Goal: Task Accomplishment & Management: Manage account settings

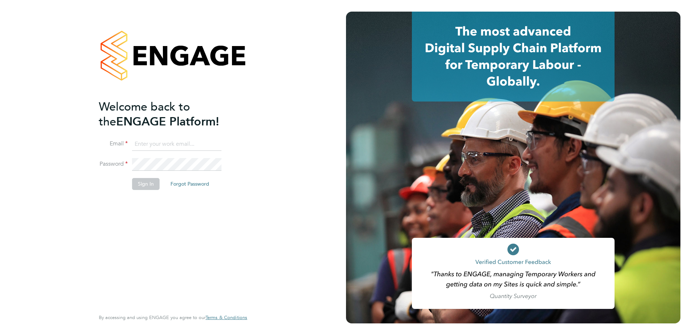
type input "andrea.battman@brightonandhovealbion.com"
click at [144, 184] on button "Sign In" at bounding box center [146, 184] width 28 height 12
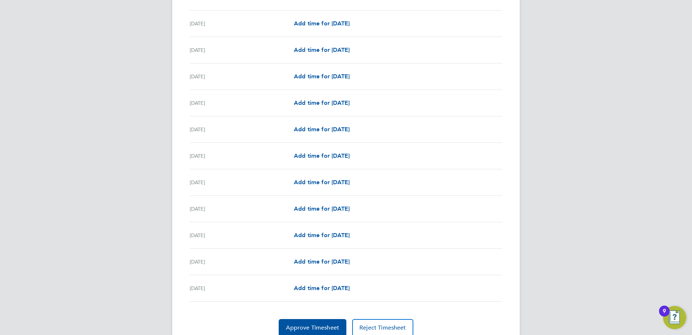
scroll to position [768, 0]
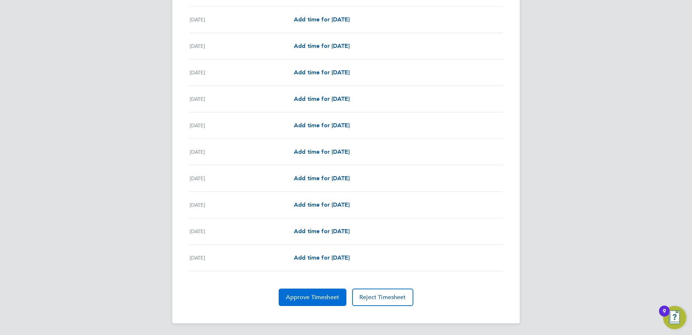
click at [321, 297] on span "Approve Timesheet" at bounding box center [312, 296] width 53 height 7
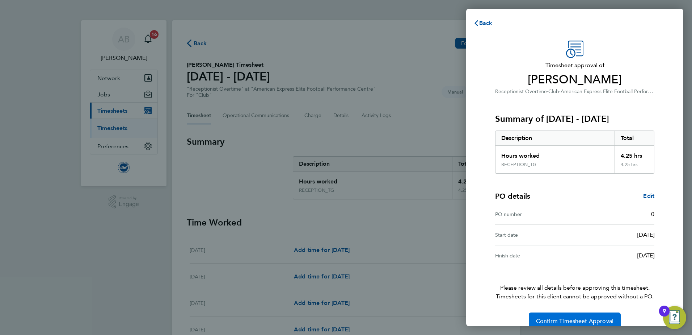
click at [576, 319] on span "Confirm Timesheet Approval" at bounding box center [575, 320] width 78 height 7
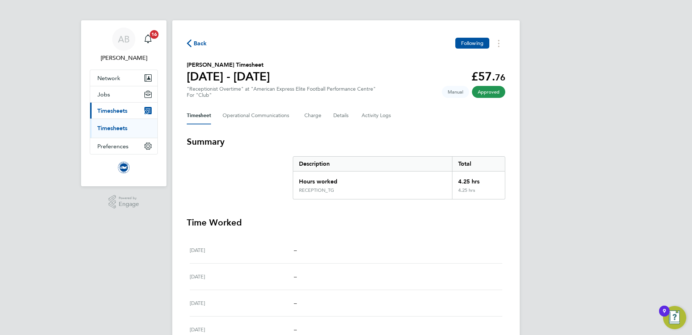
click at [117, 108] on span "Timesheets" at bounding box center [112, 110] width 30 height 7
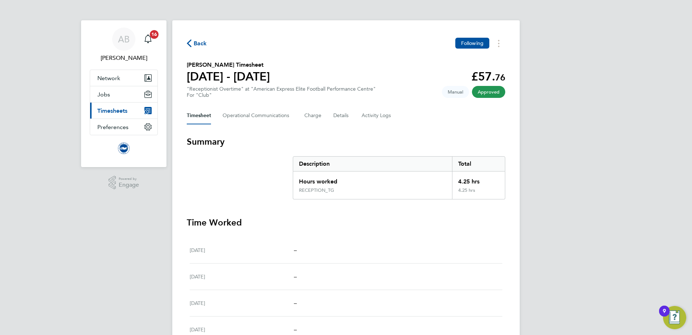
click at [117, 110] on span "Timesheets" at bounding box center [112, 110] width 30 height 7
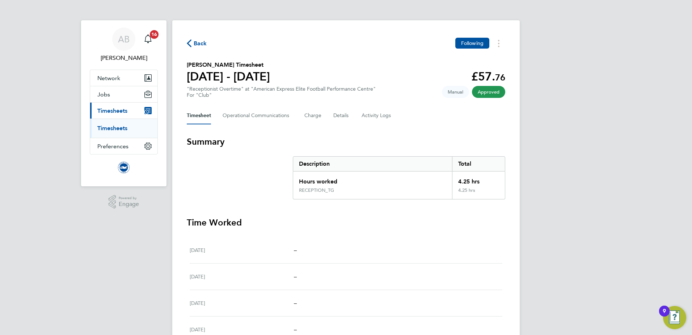
click at [116, 130] on link "Timesheets" at bounding box center [112, 128] width 30 height 7
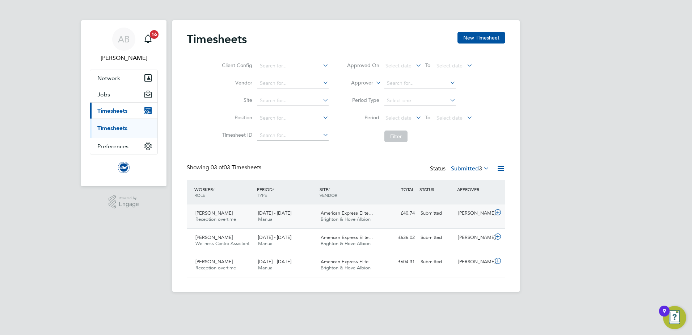
click at [351, 215] on span "American Express Elite…" at bounding box center [347, 213] width 53 height 6
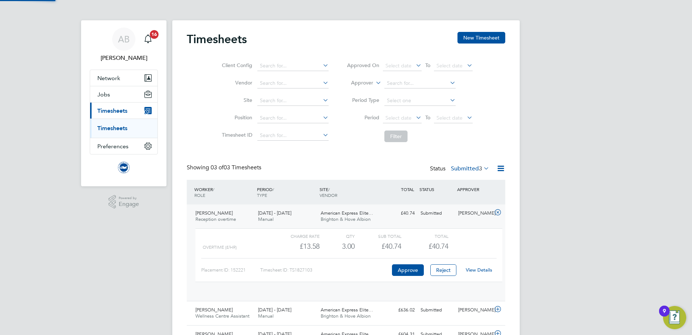
scroll to position [12, 71]
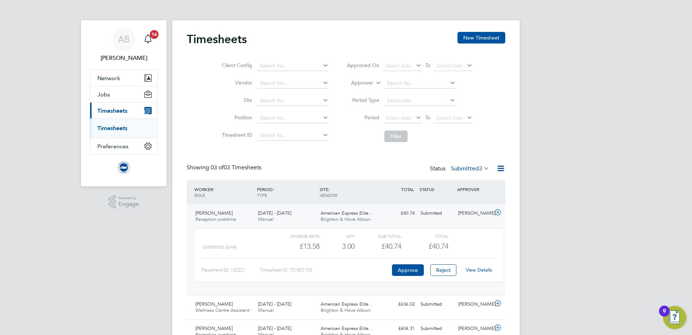
click at [485, 269] on link "View Details" at bounding box center [479, 270] width 26 height 6
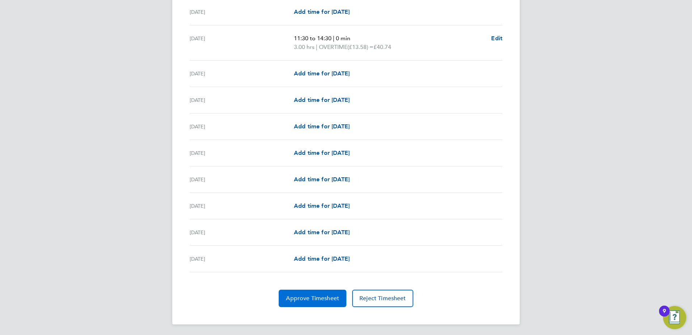
scroll to position [768, 0]
click at [309, 296] on span "Approve Timesheet" at bounding box center [312, 296] width 53 height 7
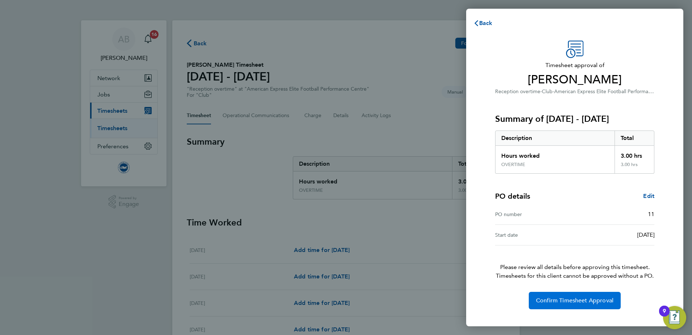
click at [614, 301] on button "Confirm Timesheet Approval" at bounding box center [575, 300] width 92 height 17
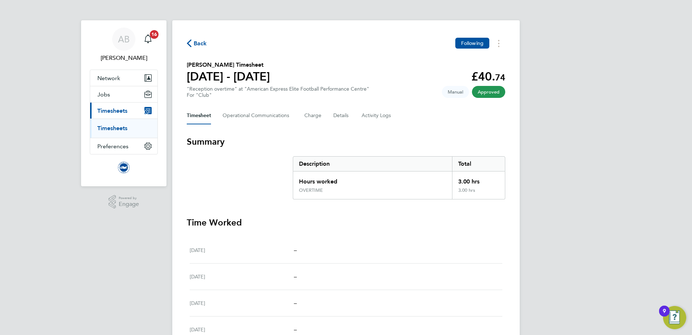
click at [108, 125] on ul "Timesheets" at bounding box center [123, 127] width 67 height 19
click at [121, 129] on link "Timesheets" at bounding box center [112, 128] width 30 height 7
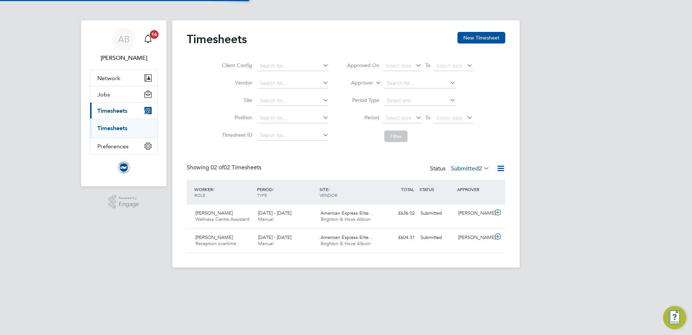
scroll to position [18, 63]
click at [338, 241] on span "Brighton & Hove Albion" at bounding box center [346, 243] width 50 height 6
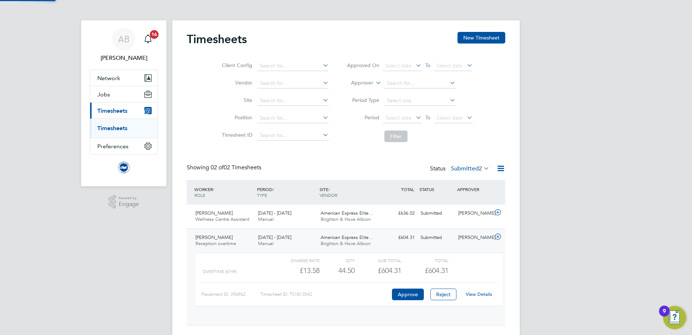
scroll to position [12, 71]
click at [489, 296] on link "View Details" at bounding box center [479, 294] width 26 height 6
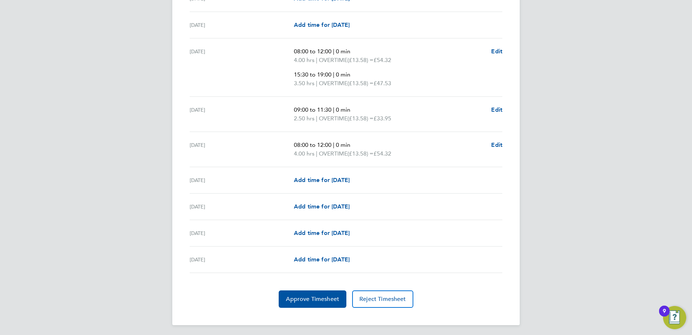
scroll to position [878, 0]
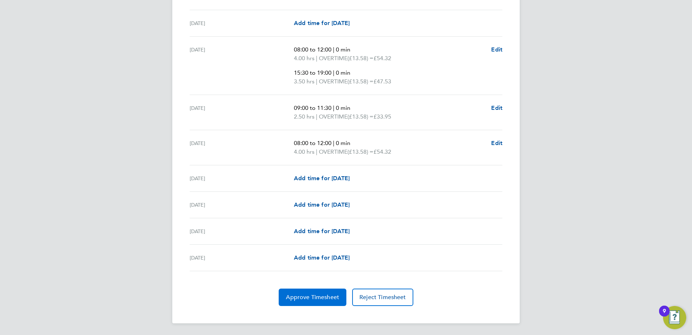
click at [319, 302] on button "Approve Timesheet" at bounding box center [313, 296] width 68 height 17
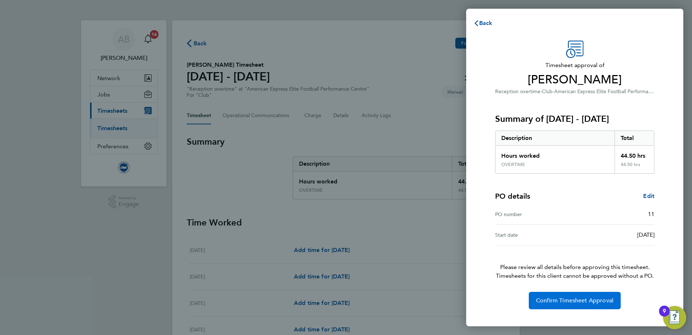
click at [561, 300] on span "Confirm Timesheet Approval" at bounding box center [575, 300] width 78 height 7
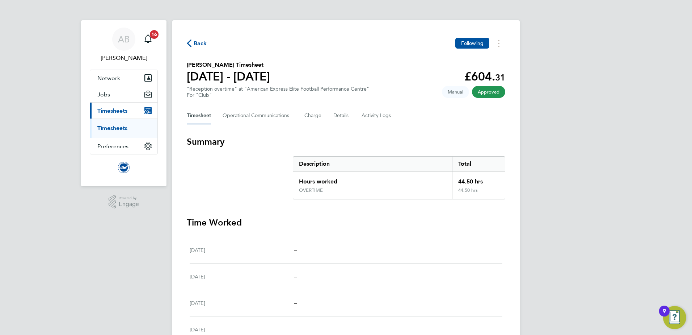
click at [120, 129] on link "Timesheets" at bounding box center [112, 128] width 30 height 7
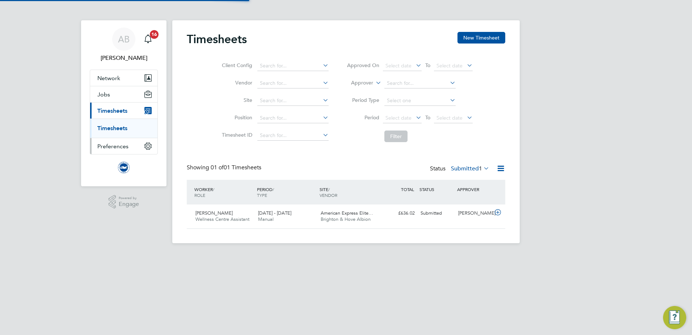
scroll to position [18, 63]
click at [333, 219] on span "Brighton & Hove Albion" at bounding box center [346, 219] width 50 height 6
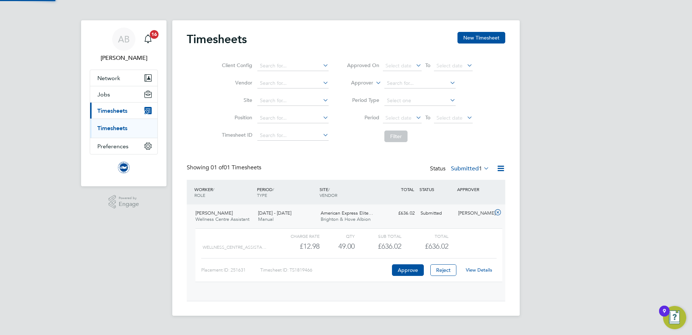
scroll to position [12, 71]
click at [476, 268] on link "View Details" at bounding box center [479, 270] width 26 height 6
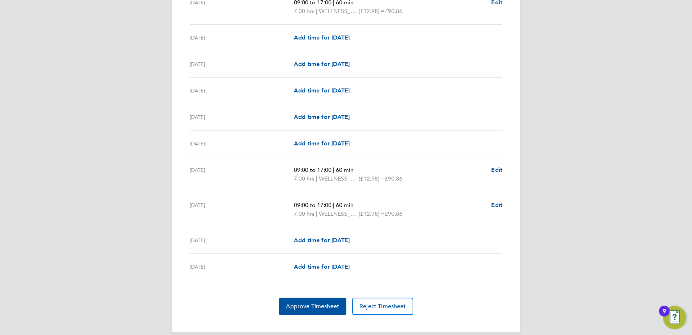
scroll to position [820, 0]
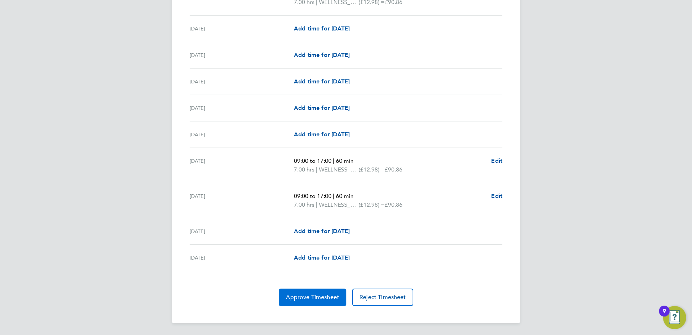
click at [314, 299] on span "Approve Timesheet" at bounding box center [312, 296] width 53 height 7
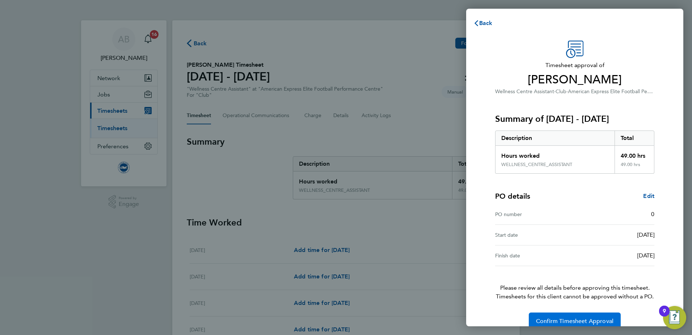
click at [558, 319] on span "Confirm Timesheet Approval" at bounding box center [575, 320] width 78 height 7
